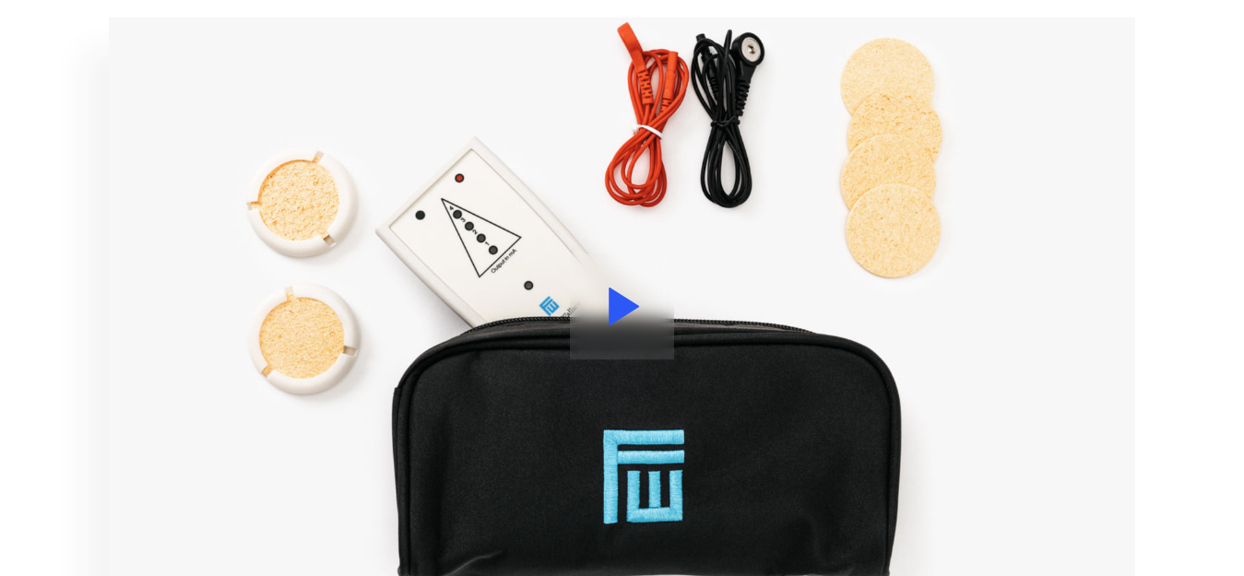
scroll to position [1857, 0]
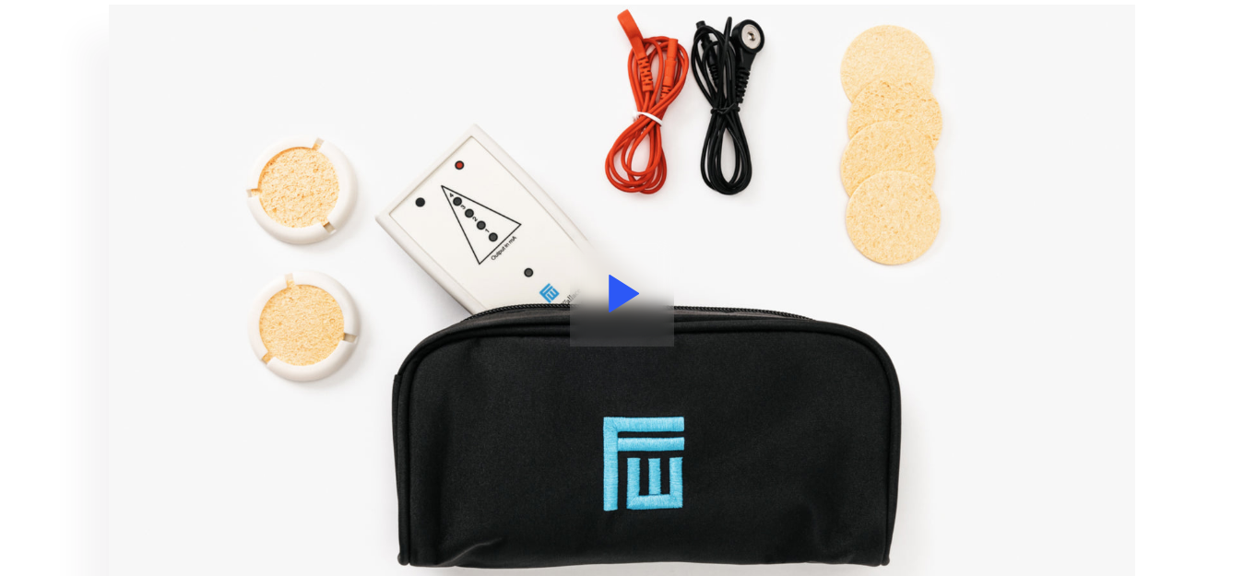
click at [620, 284] on icon at bounding box center [623, 294] width 30 height 38
click at [614, 313] on button at bounding box center [622, 294] width 104 height 106
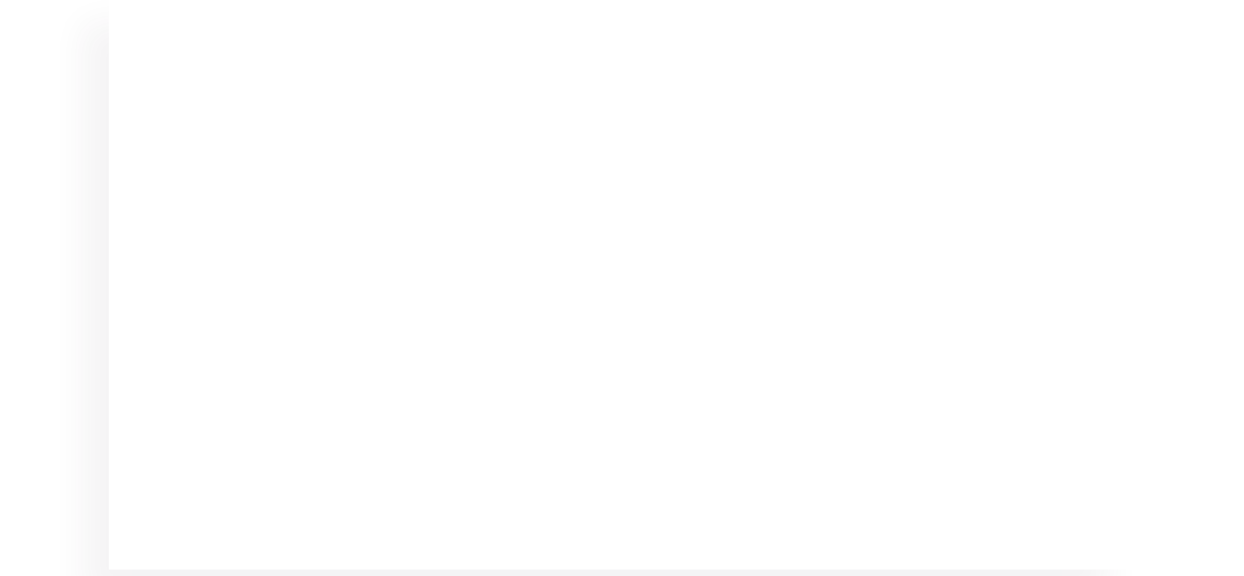
scroll to position [1882, 0]
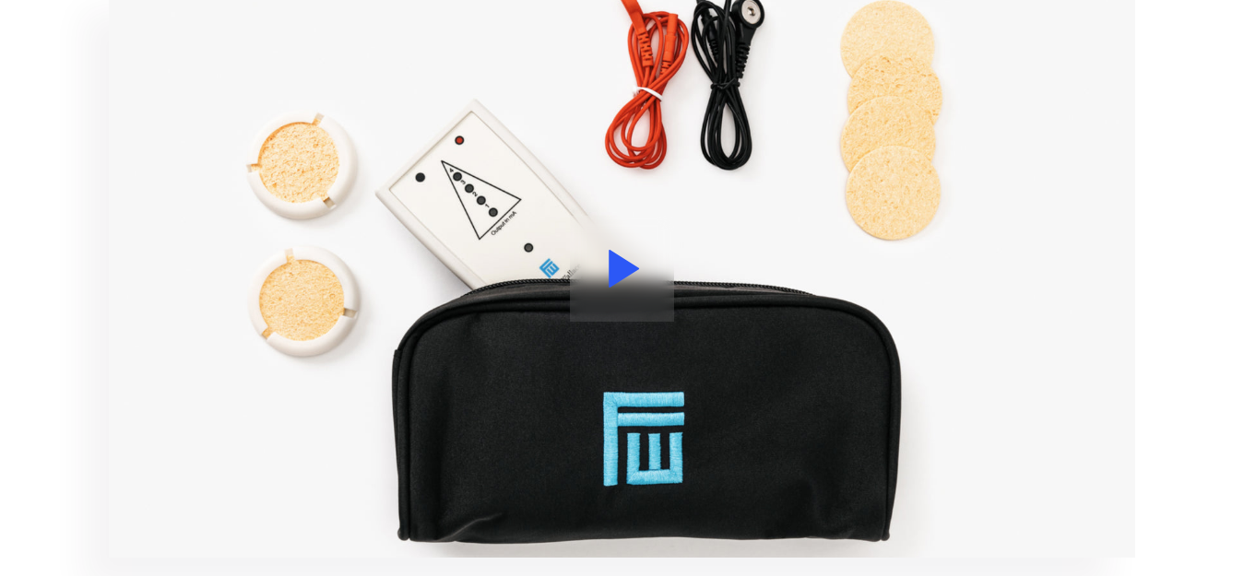
click at [608, 278] on icon at bounding box center [623, 269] width 31 height 38
